Goal: Find specific page/section: Find specific page/section

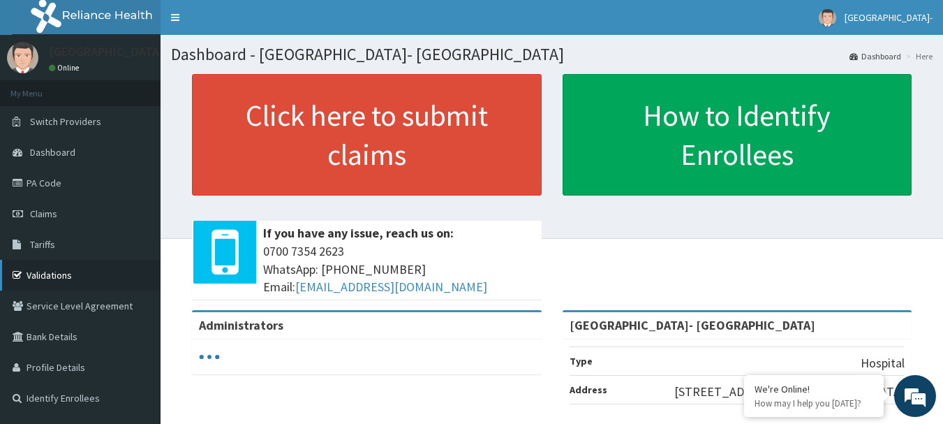
click at [62, 278] on link "Validations" at bounding box center [80, 275] width 160 height 31
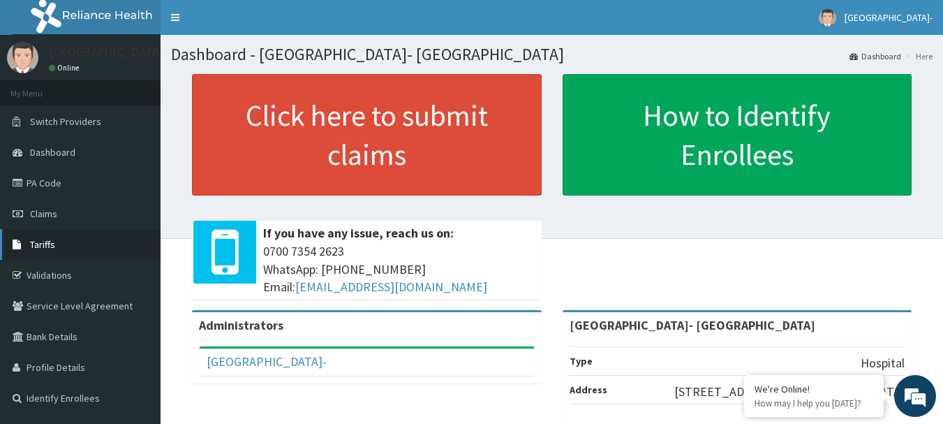
click at [91, 241] on link "Tariffs" at bounding box center [80, 244] width 160 height 31
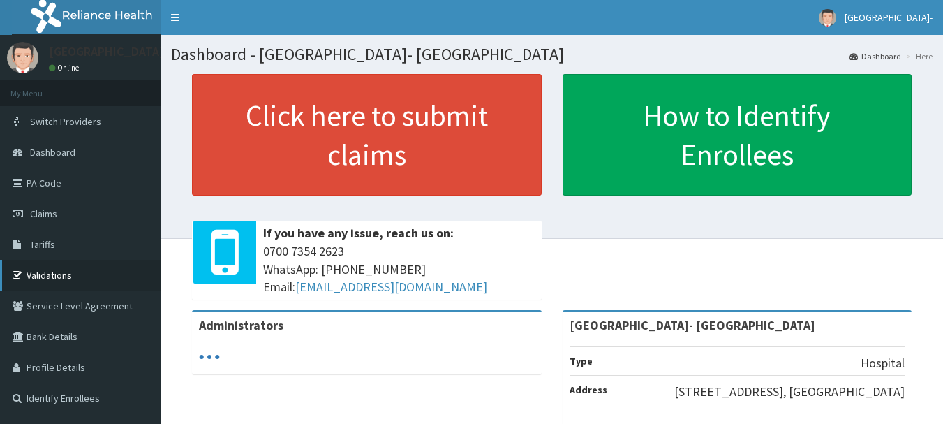
click at [77, 276] on link "Validations" at bounding box center [80, 275] width 160 height 31
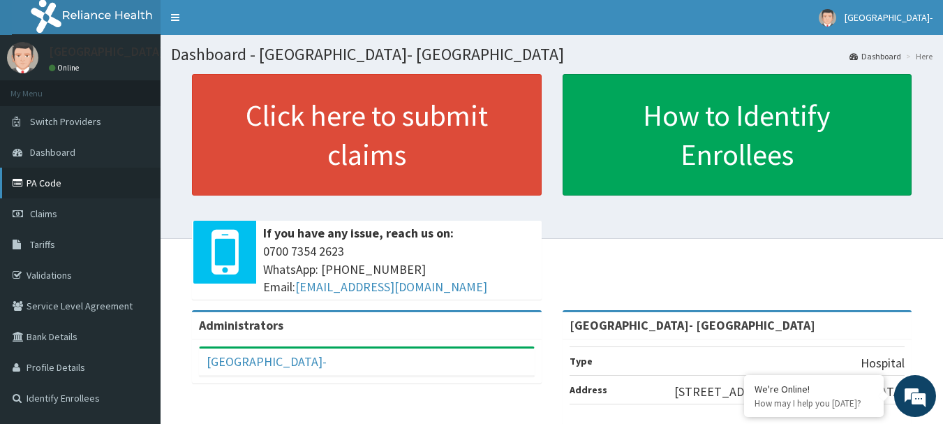
click at [84, 184] on link "PA Code" at bounding box center [80, 182] width 160 height 31
